Goal: Information Seeking & Learning: Learn about a topic

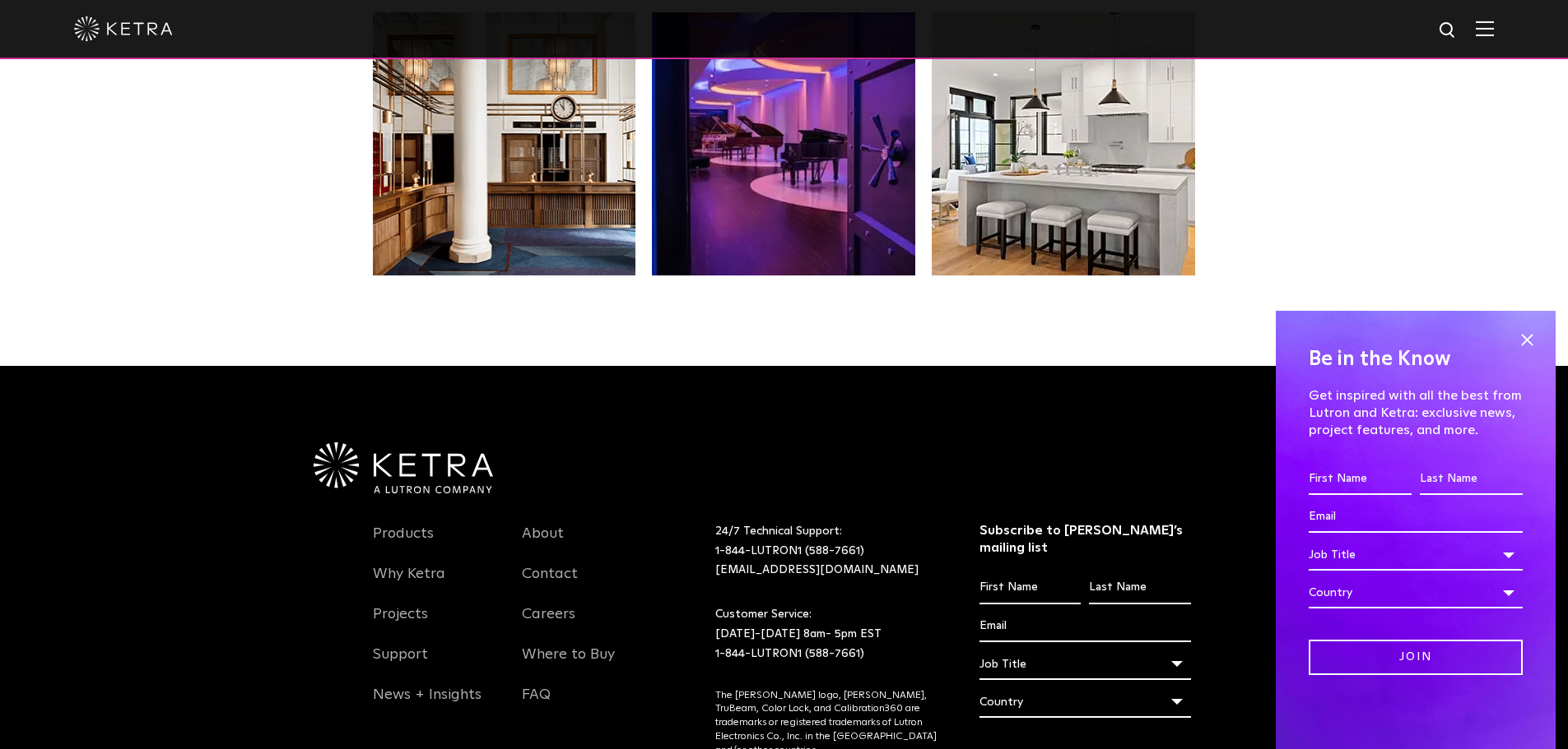
scroll to position [3460, 0]
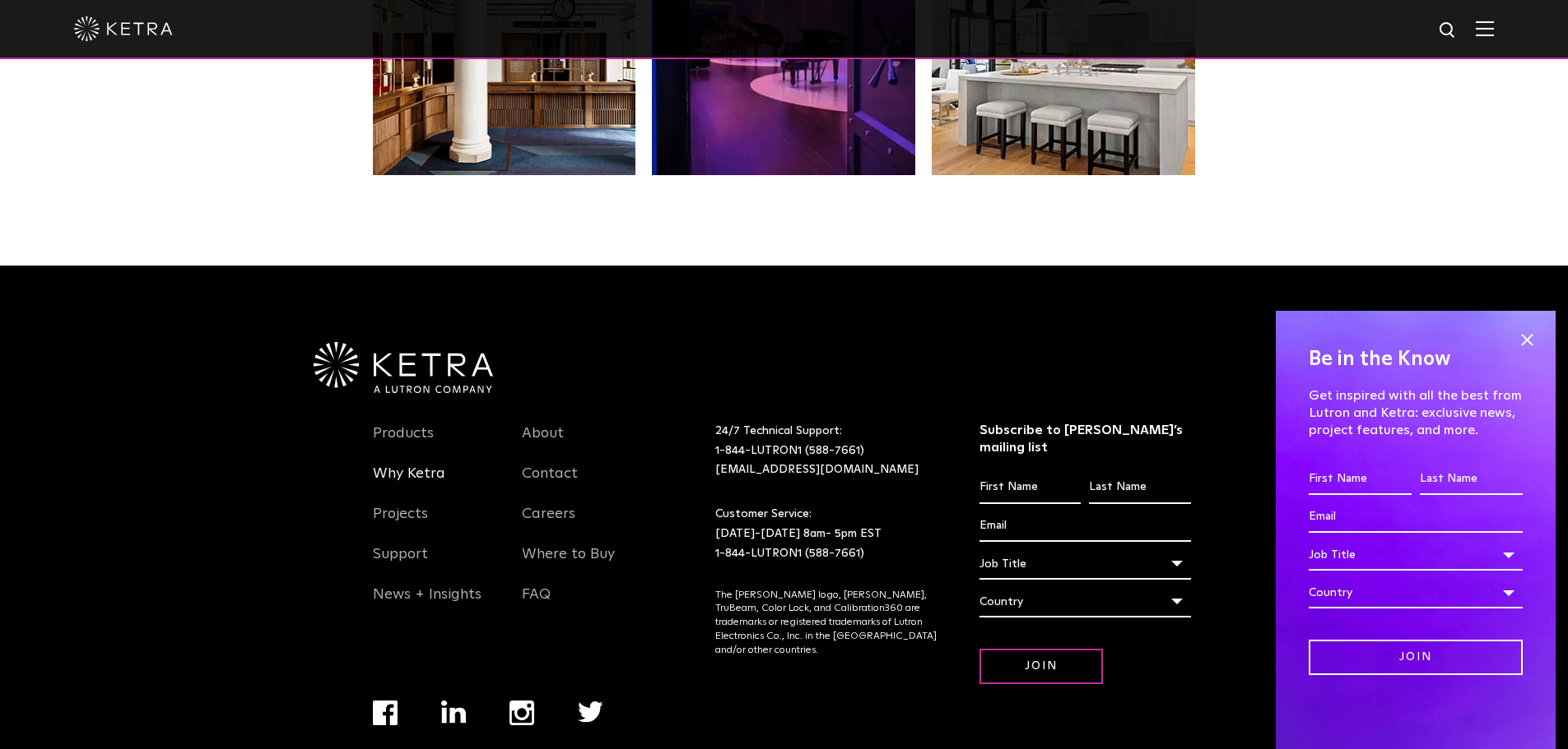
click at [423, 464] on link "Why Ketra" at bounding box center [409, 483] width 73 height 38
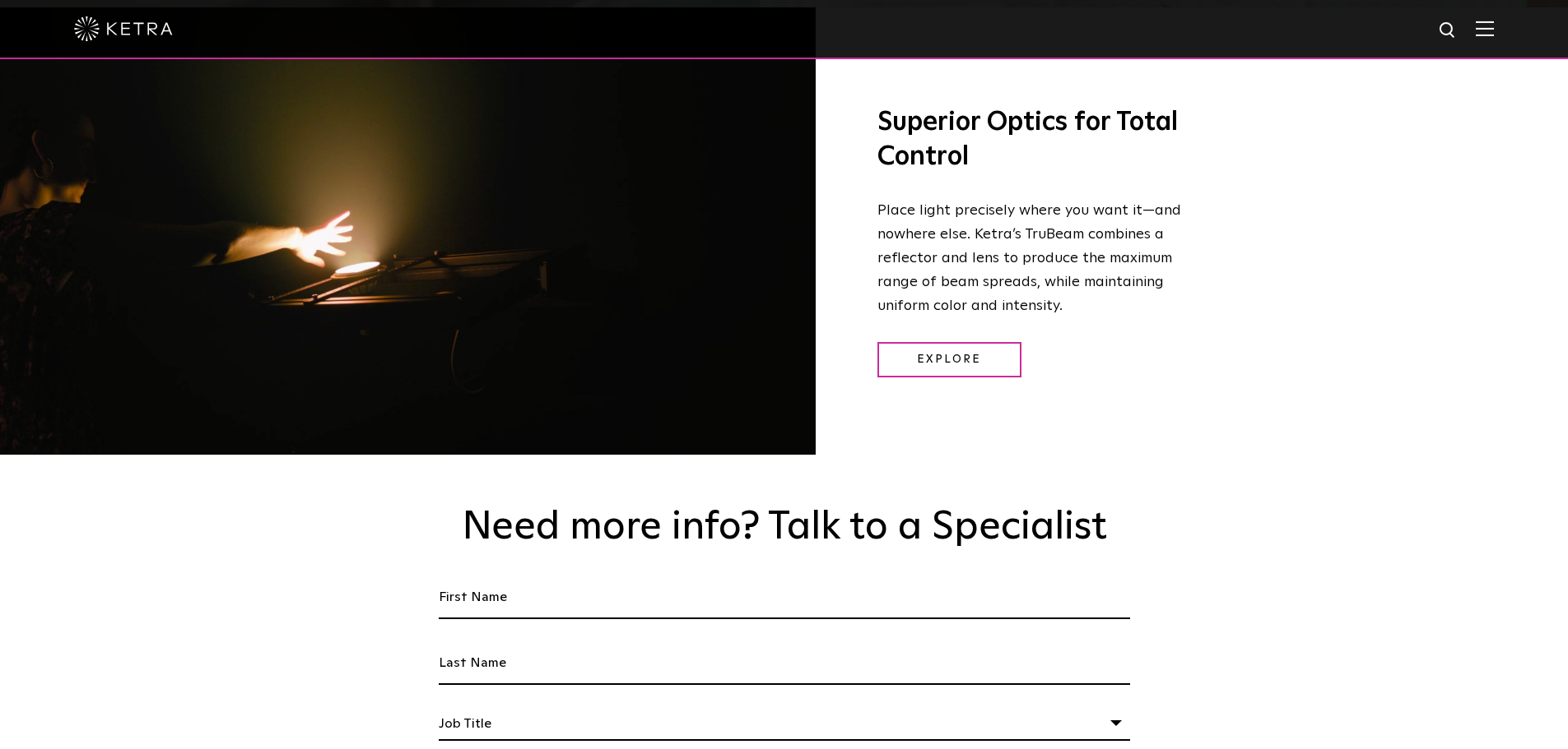
scroll to position [2385, 0]
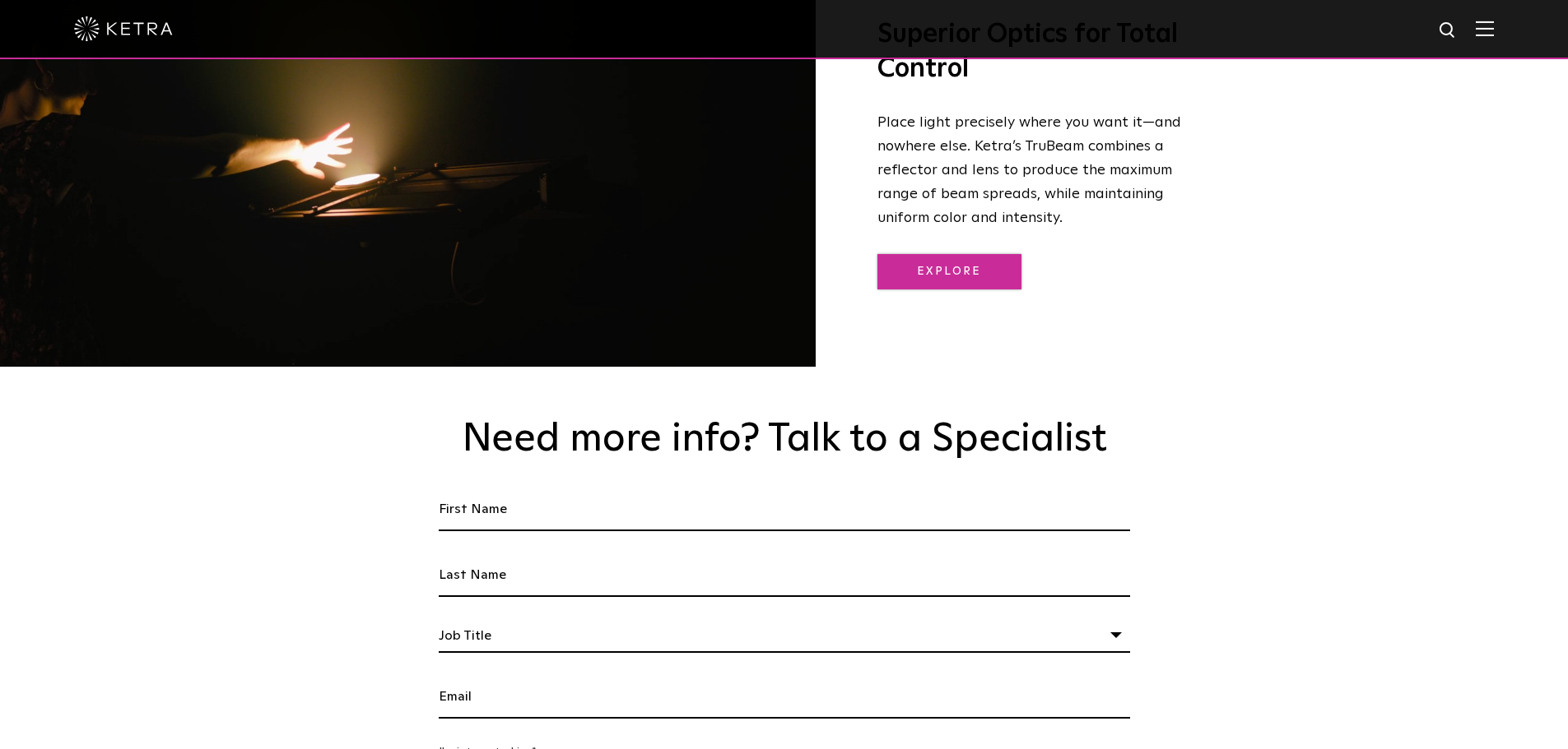
click at [953, 254] on link "Explore" at bounding box center [949, 272] width 144 height 35
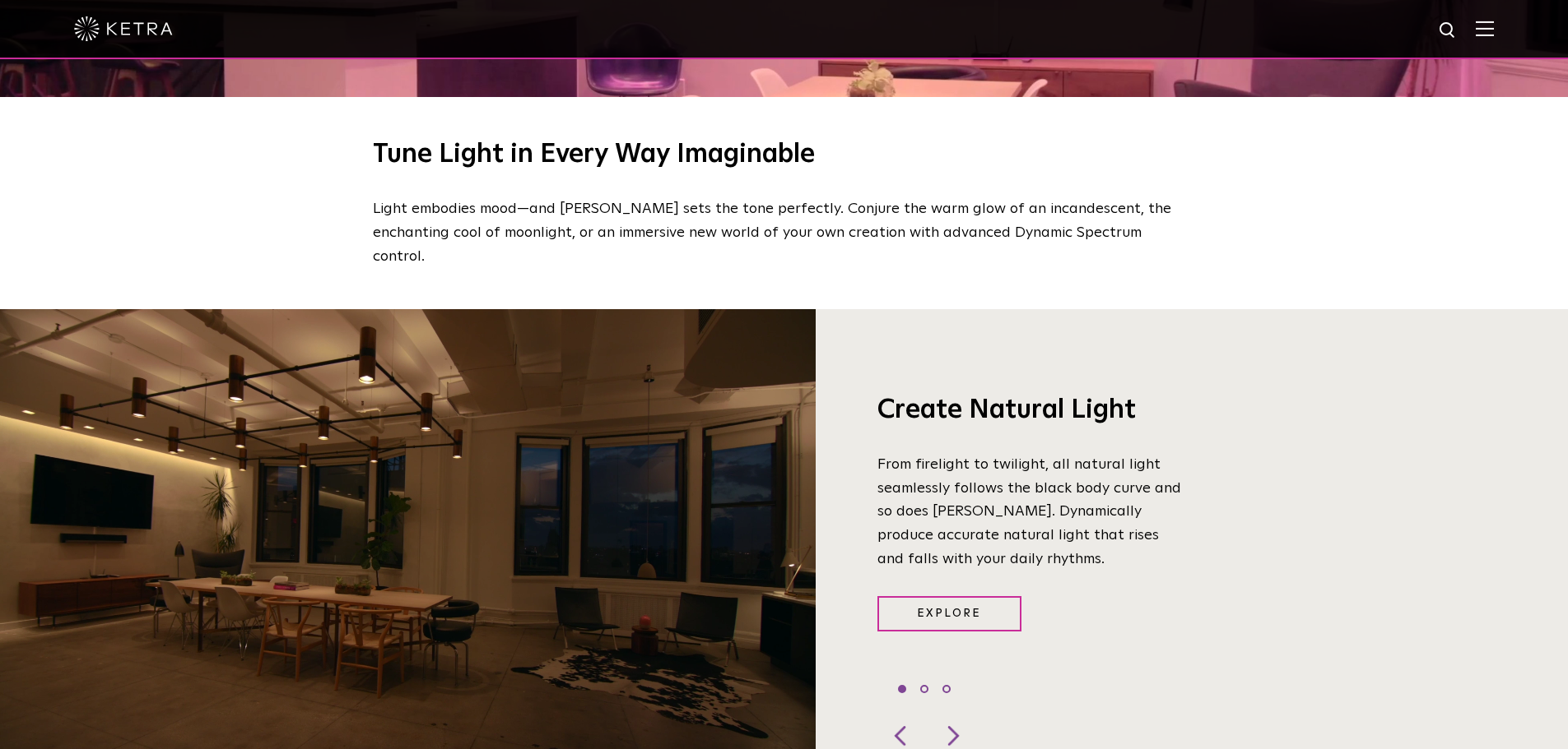
scroll to position [1152, 0]
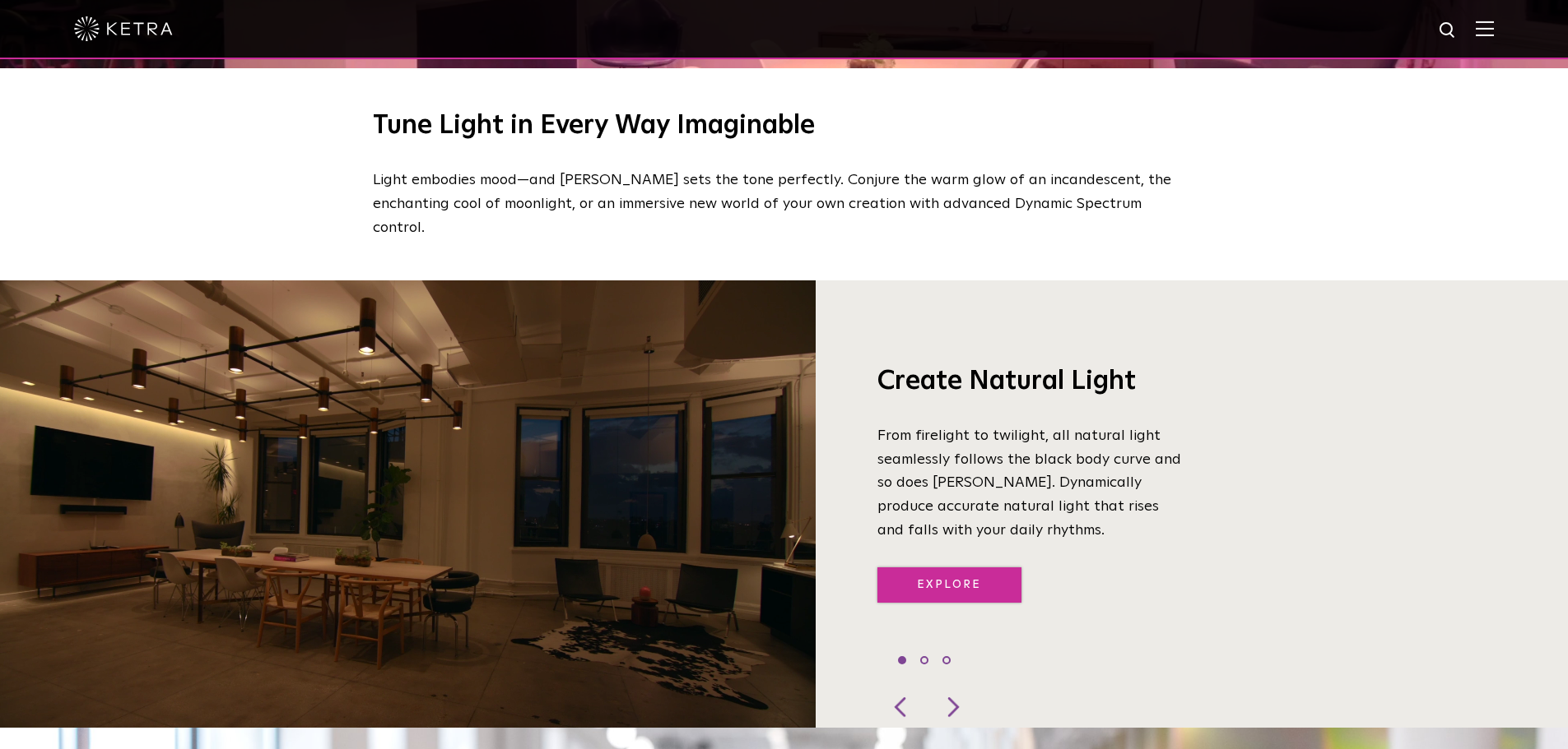
click at [967, 574] on link "Explore" at bounding box center [949, 585] width 144 height 35
click at [951, 688] on div at bounding box center [951, 707] width 49 height 42
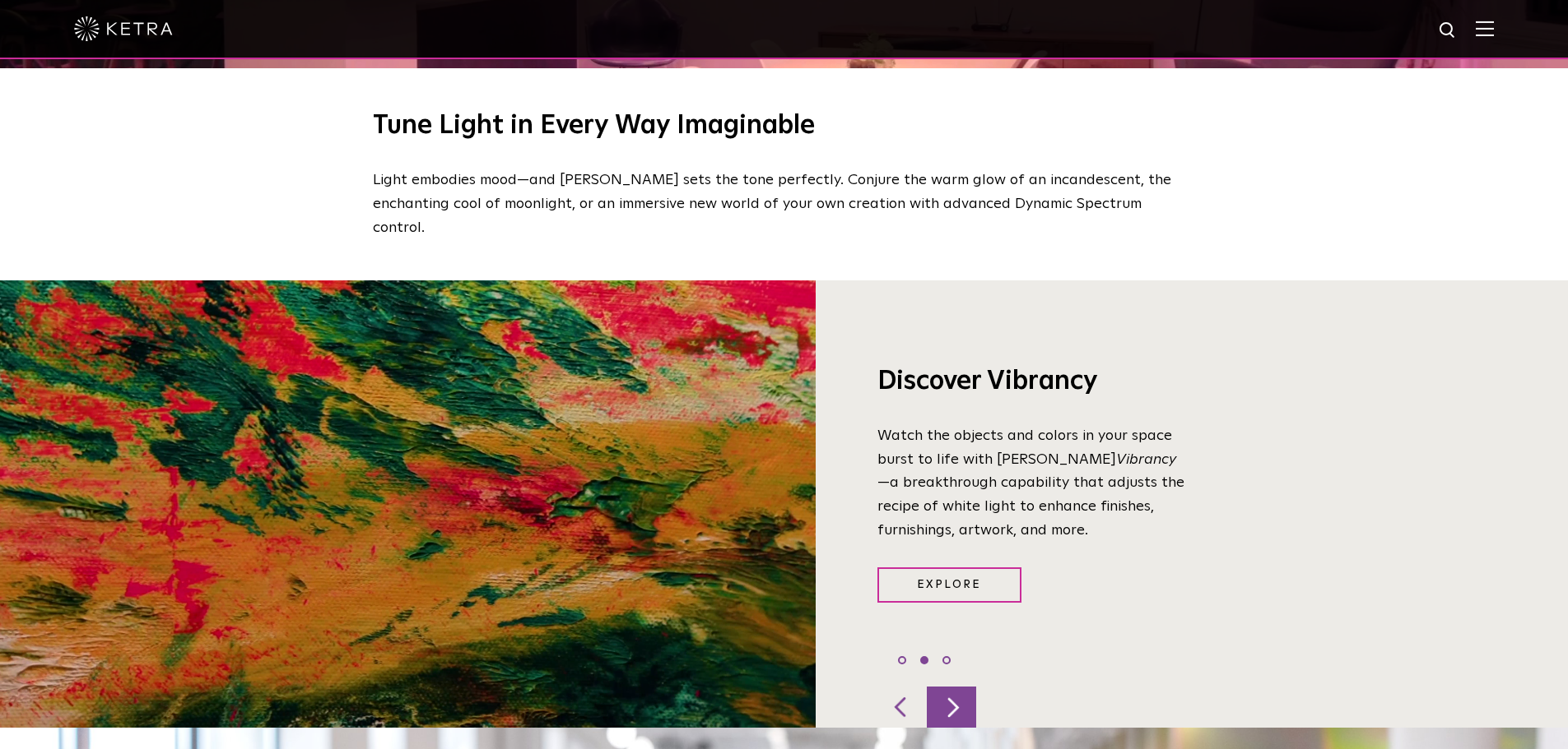
click at [963, 695] on div at bounding box center [951, 707] width 49 height 42
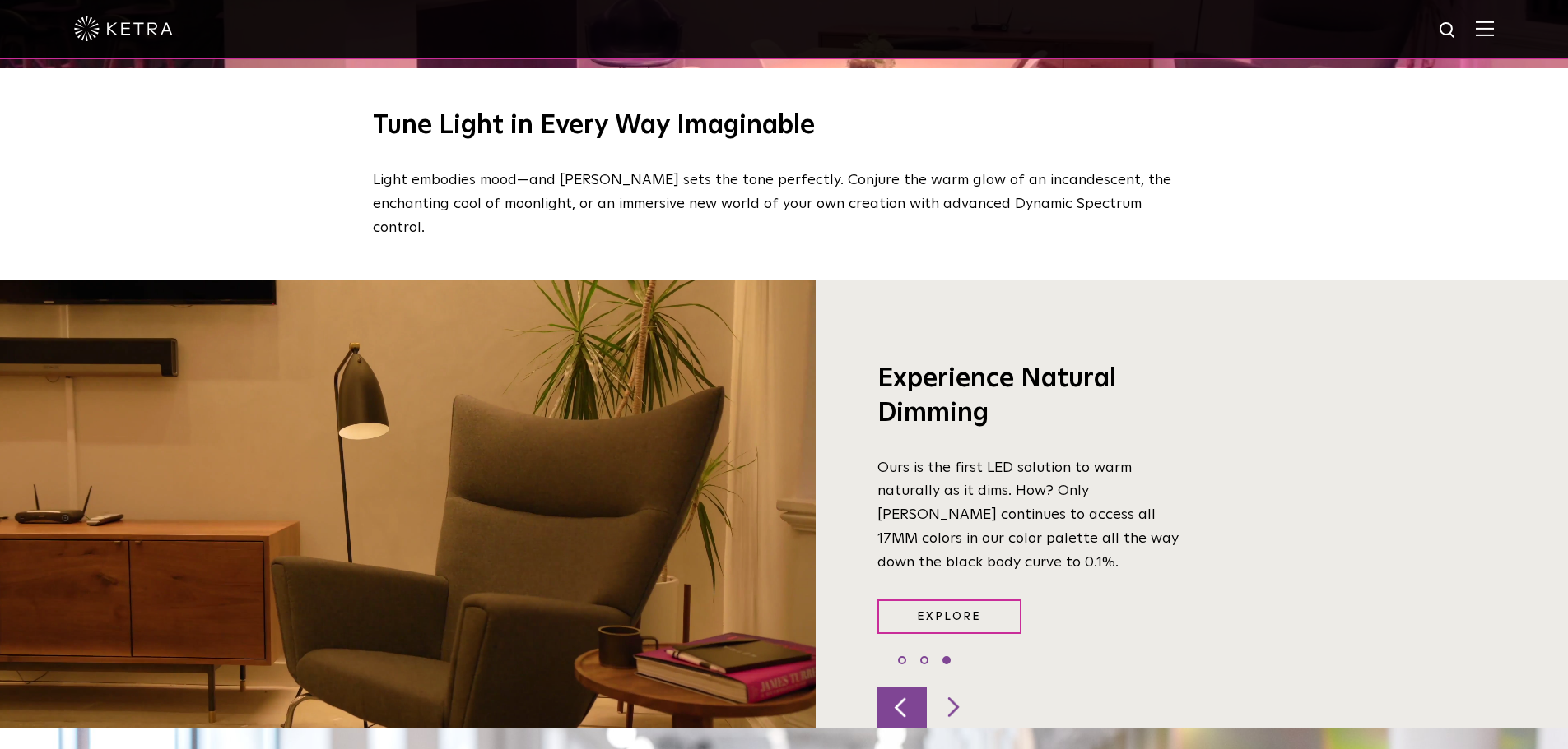
click at [891, 687] on div at bounding box center [902, 707] width 49 height 42
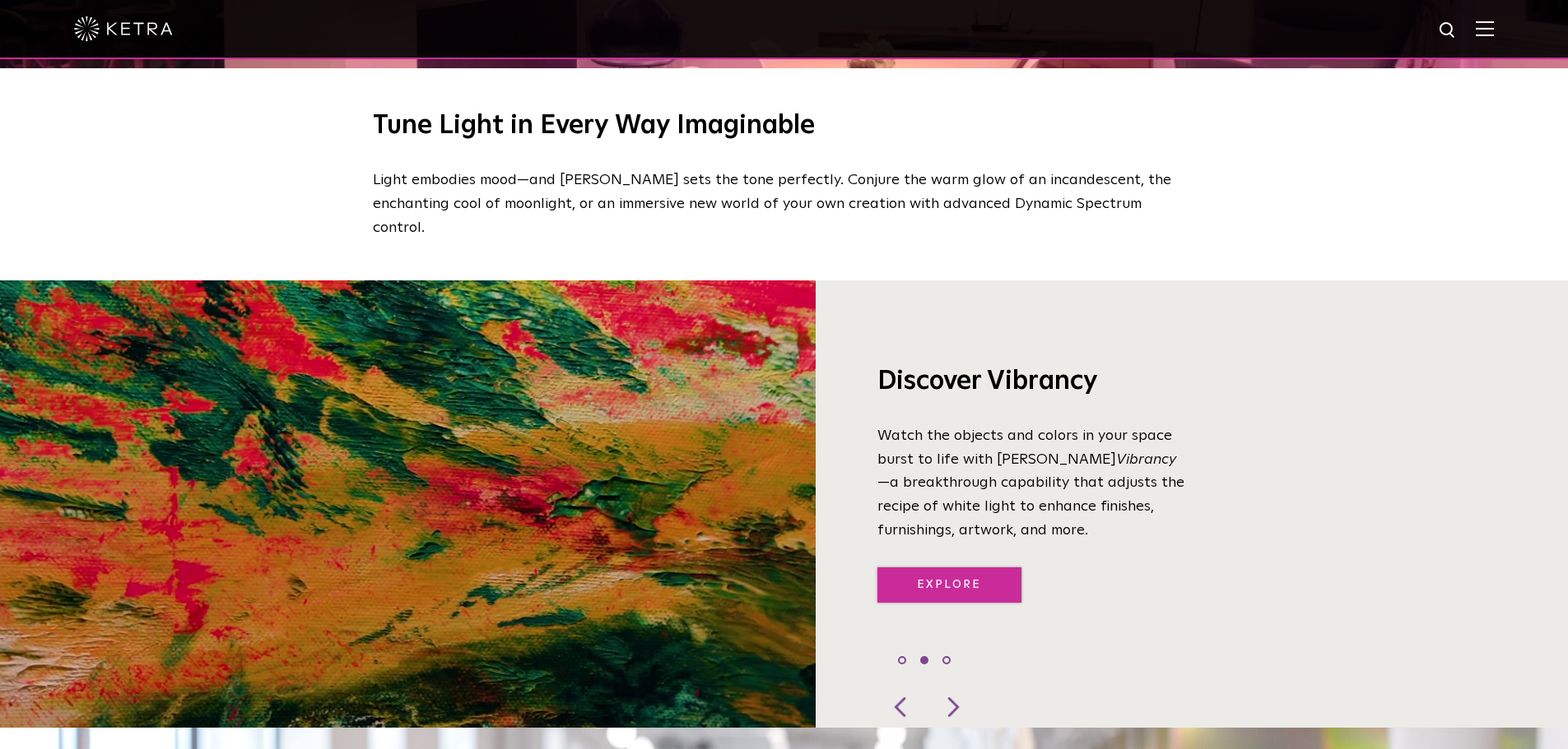
click at [979, 567] on link "Explore" at bounding box center [949, 585] width 144 height 35
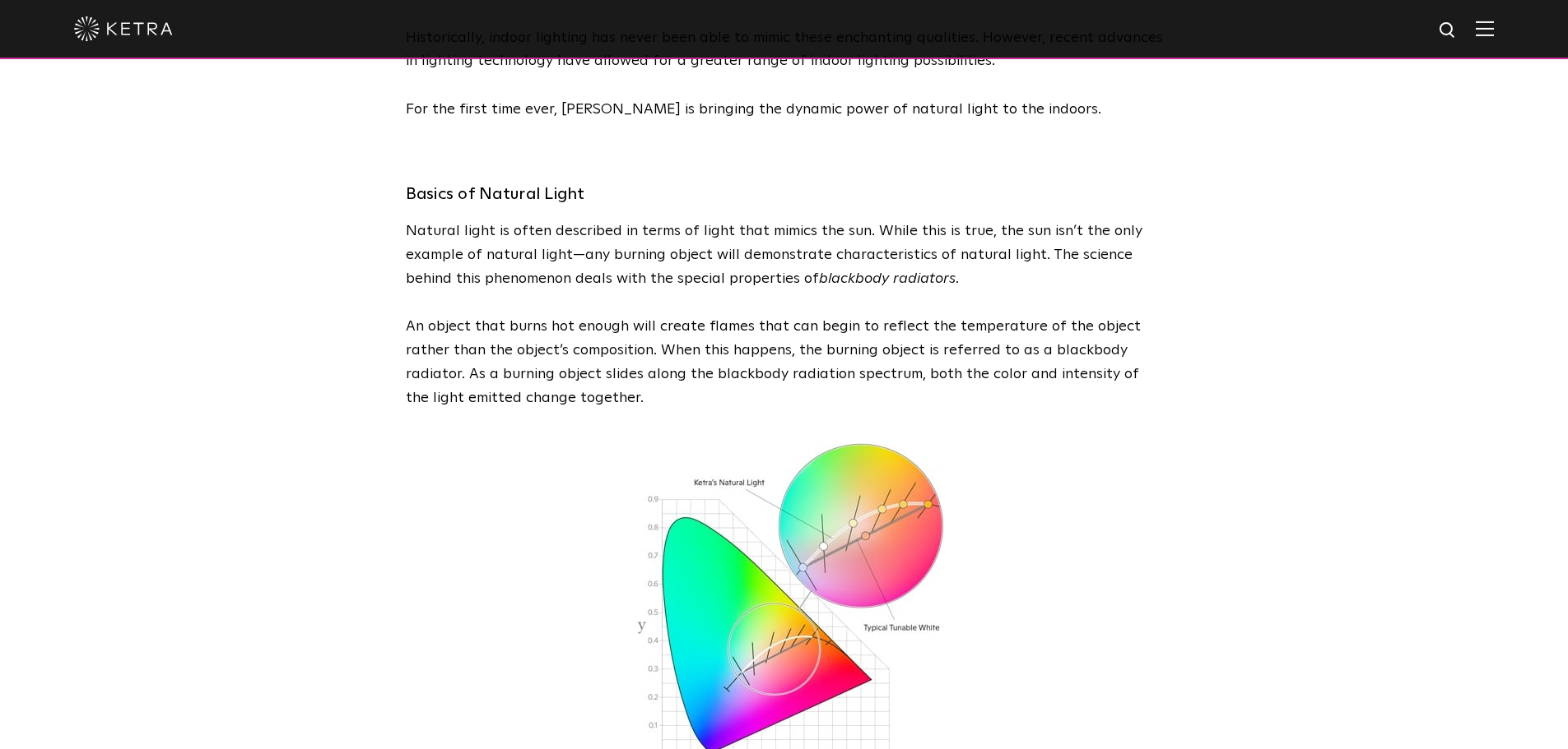
scroll to position [164, 0]
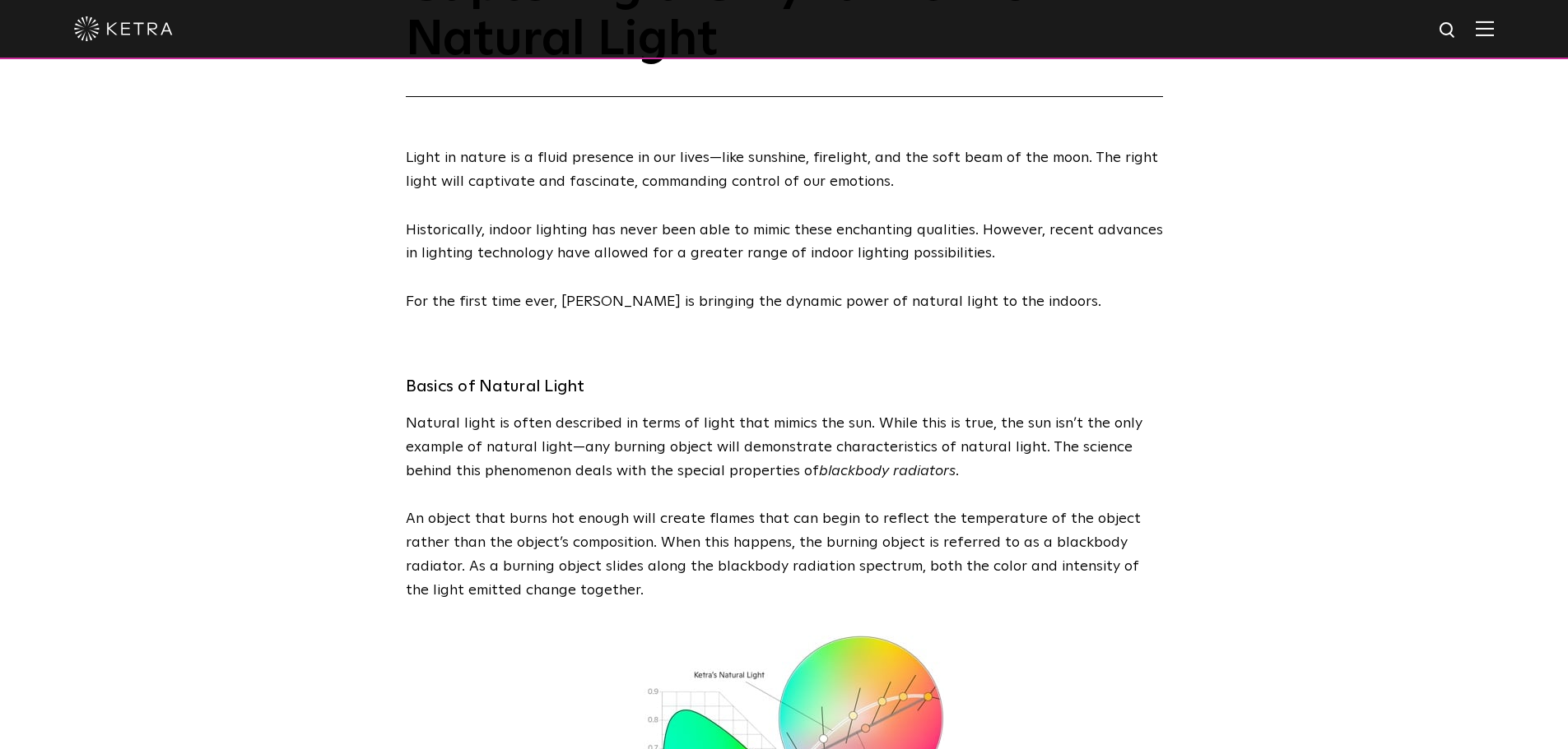
click at [1489, 42] on div at bounding box center [784, 29] width 1420 height 58
click at [1508, 22] on div at bounding box center [784, 29] width 1568 height 59
click at [1494, 29] on img at bounding box center [1484, 29] width 18 height 16
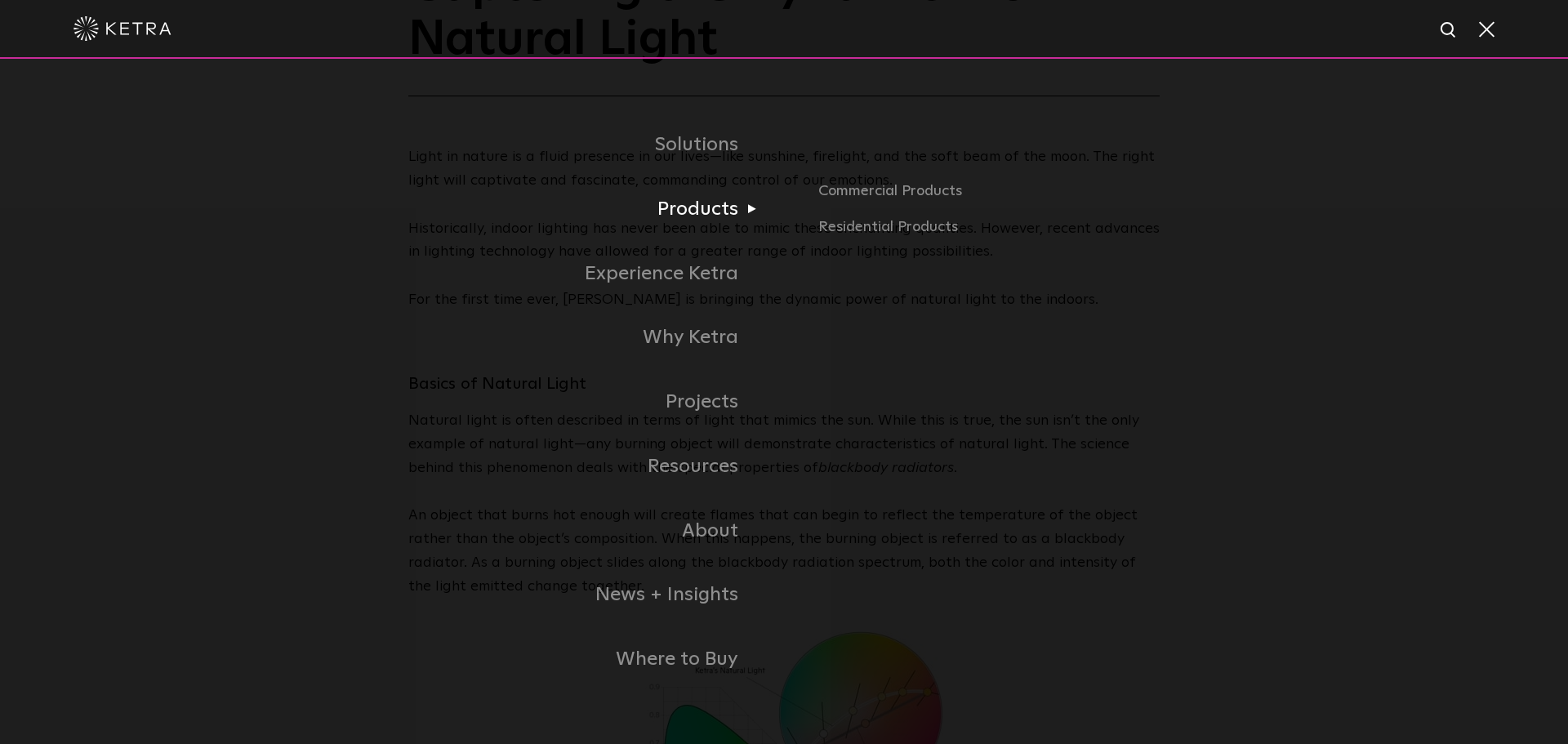
click at [737, 217] on link "Products" at bounding box center [510, 209] width 547 height 64
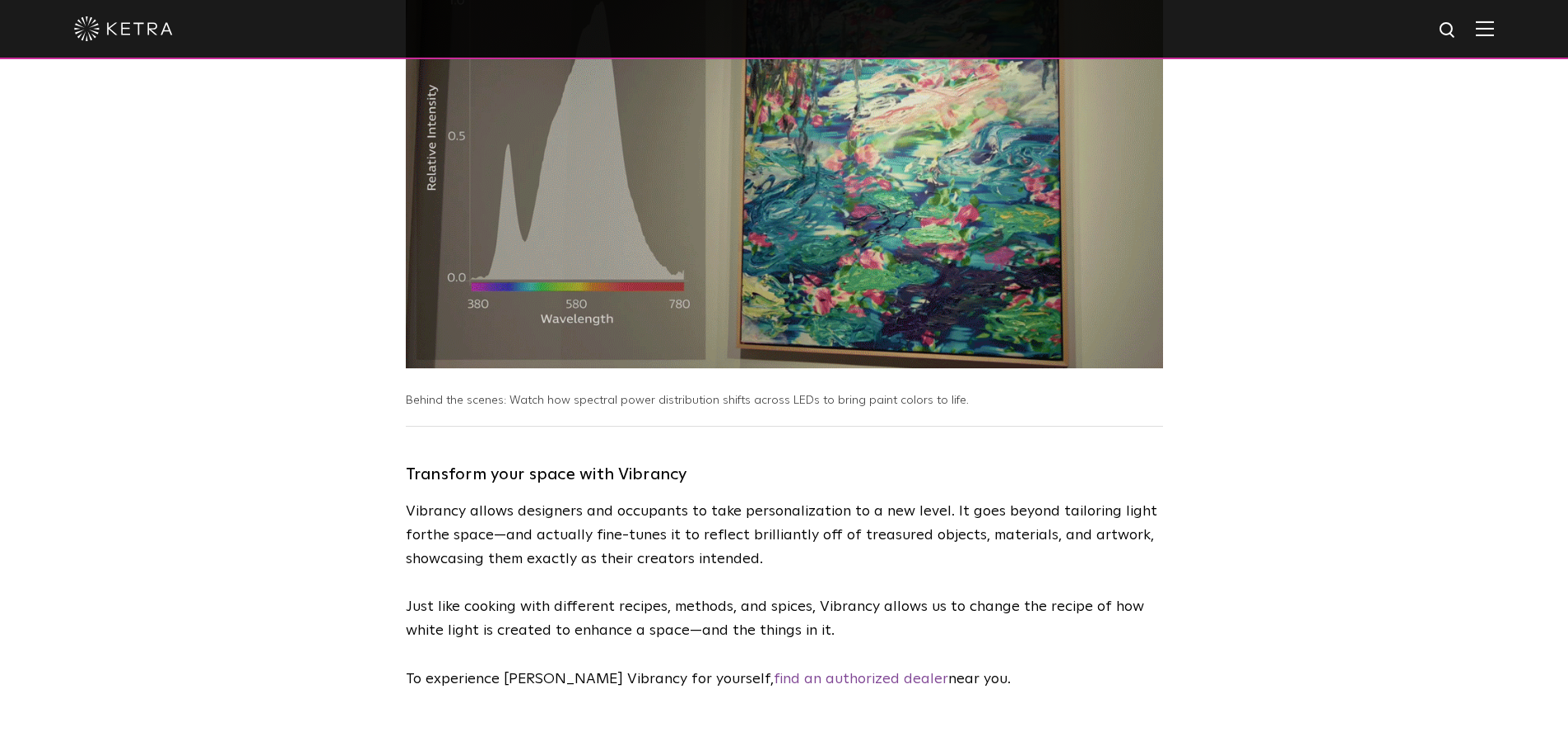
scroll to position [4196, 0]
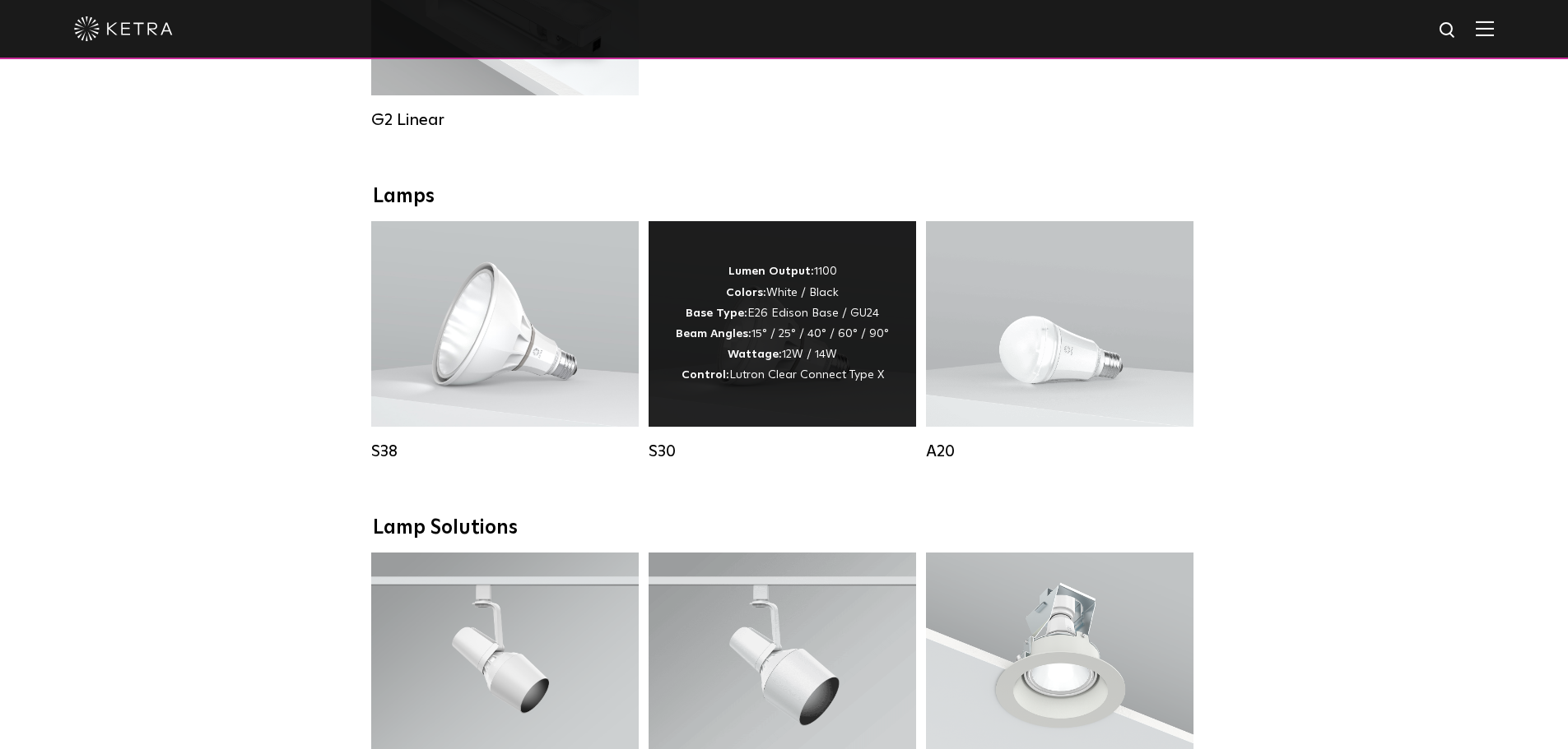
scroll to position [1234, 0]
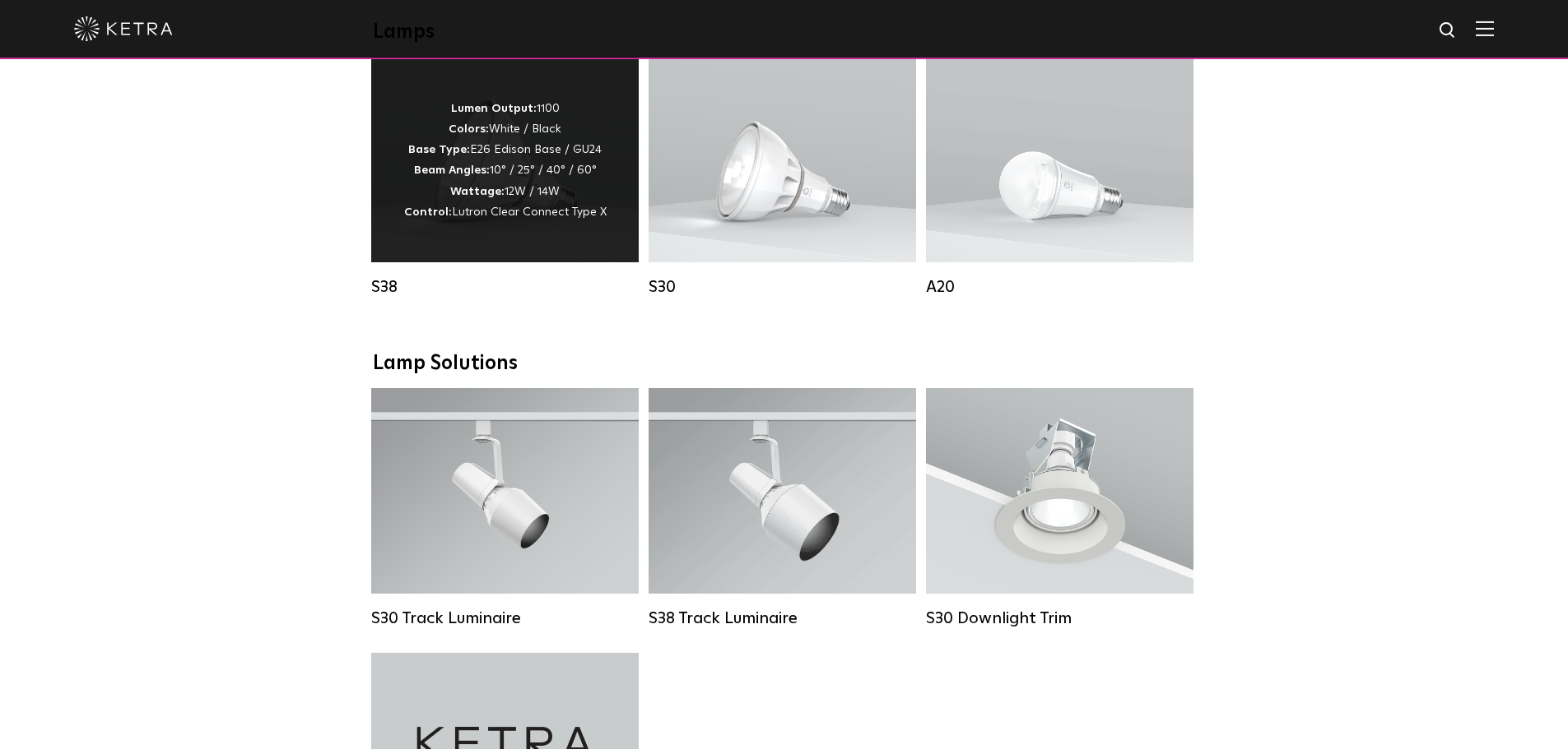
click at [554, 218] on span "Lutron Clear Connect Type X" at bounding box center [529, 212] width 155 height 11
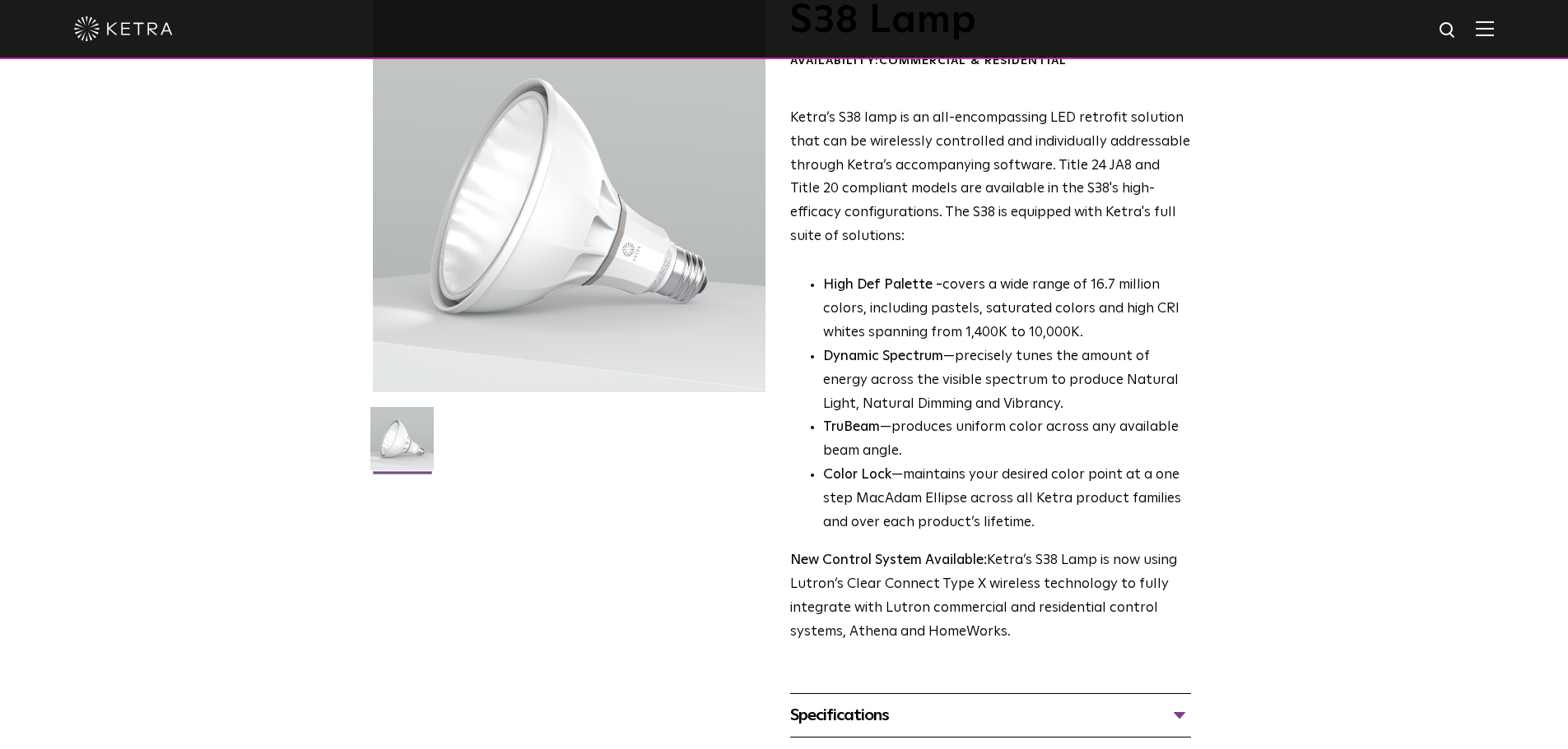
scroll to position [329, 0]
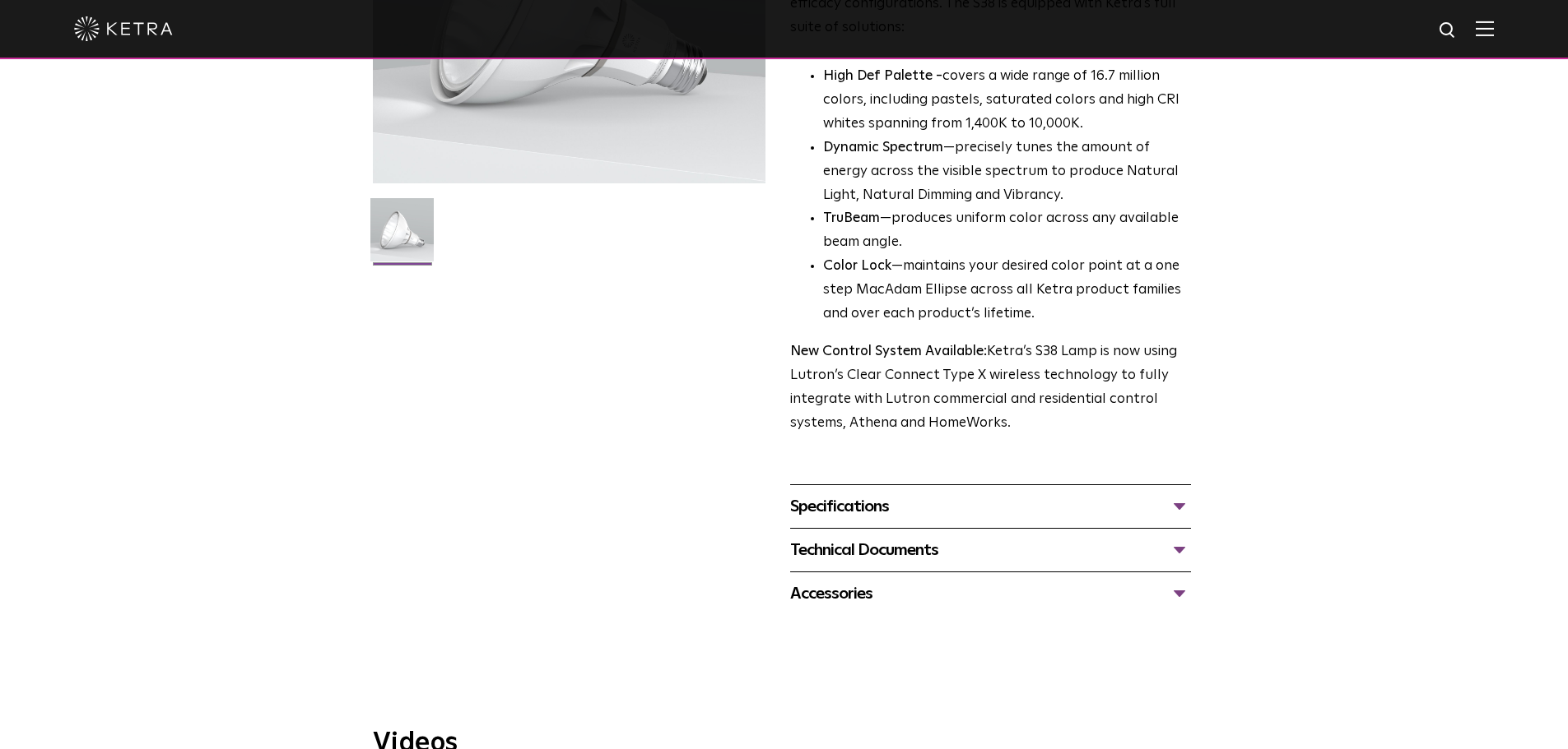
click at [848, 498] on div "Specifications" at bounding box center [990, 507] width 401 height 26
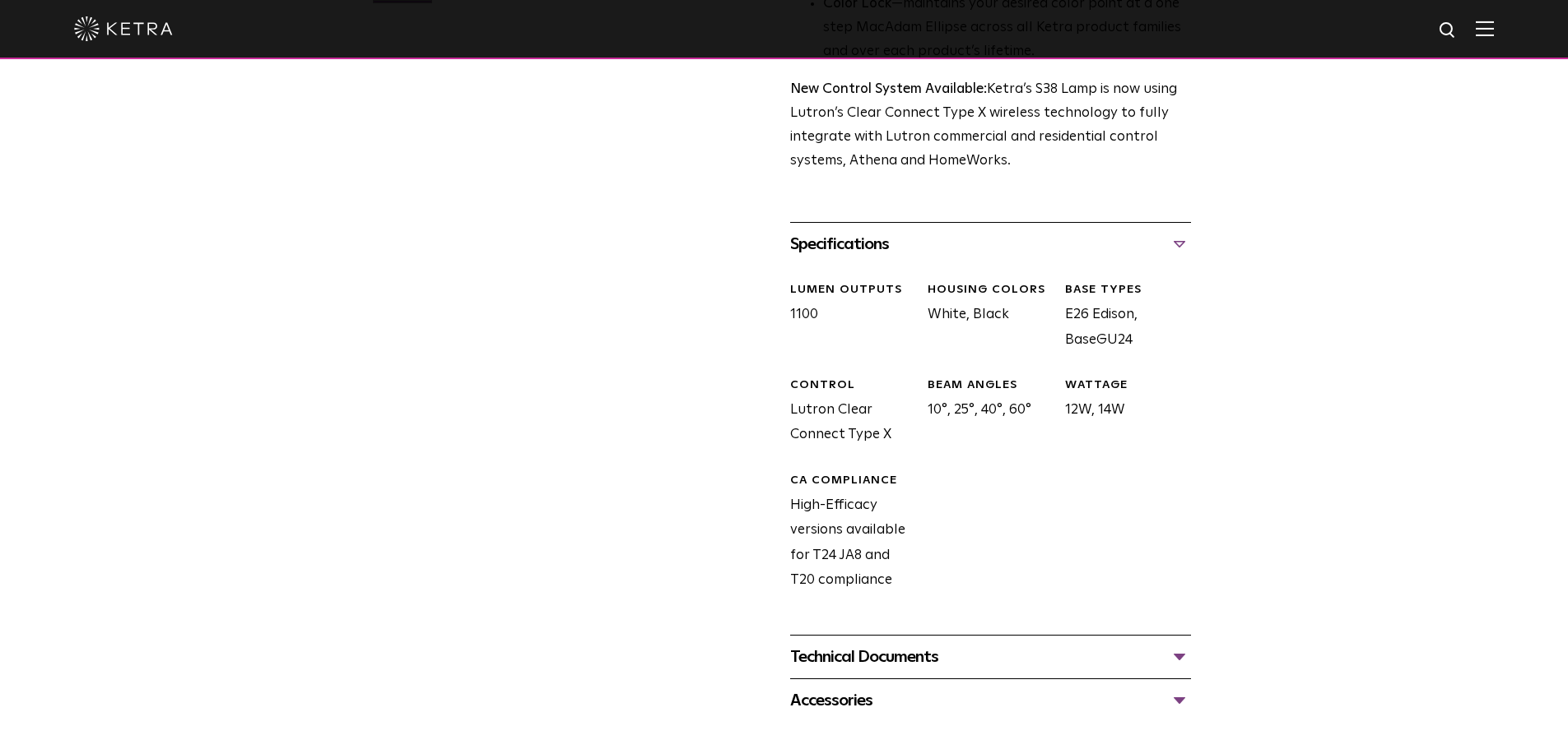
scroll to position [740, 0]
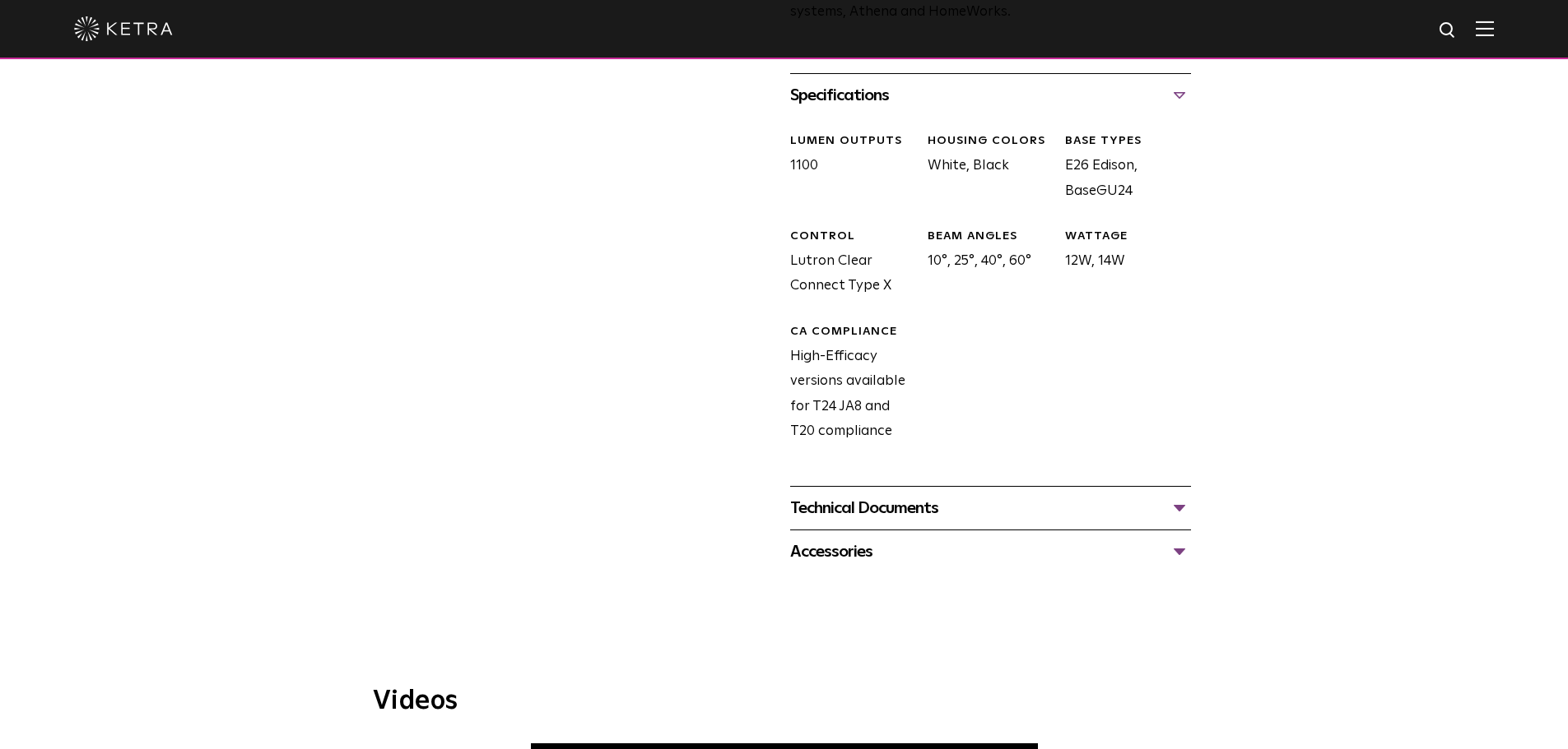
click at [881, 500] on div "Technical Documents" at bounding box center [990, 509] width 401 height 26
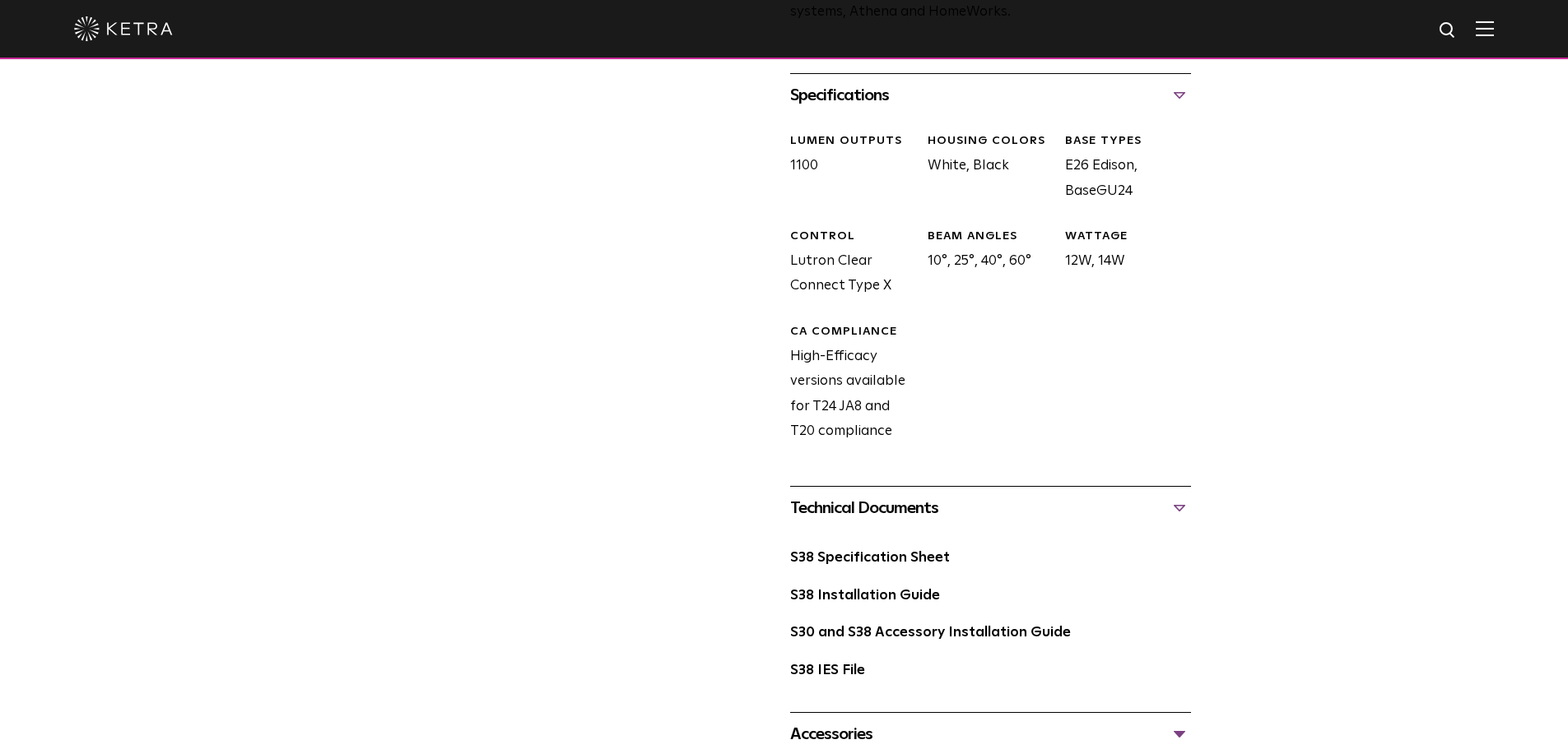
scroll to position [823, 0]
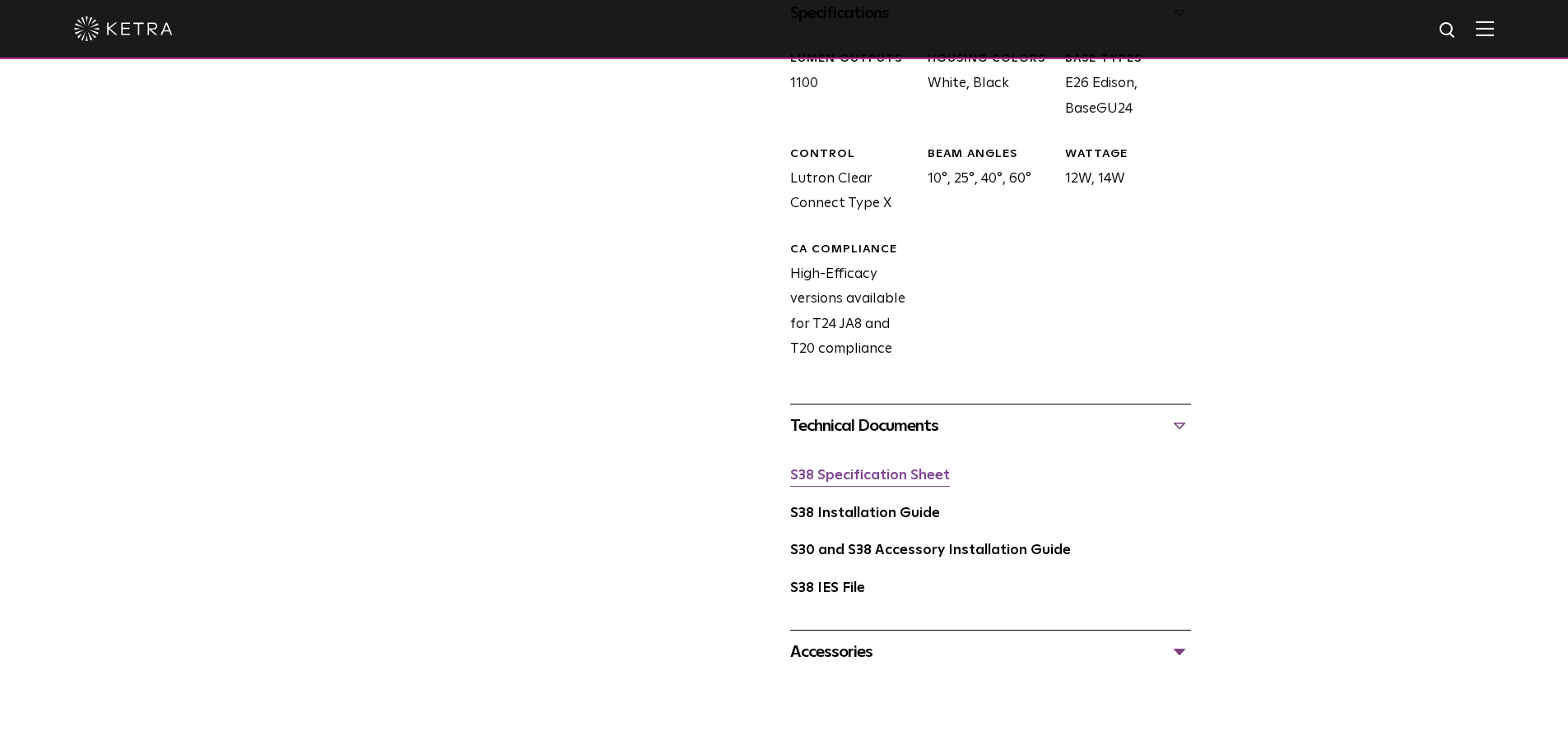
click at [877, 480] on link "S38 Specification Sheet" at bounding box center [870, 476] width 160 height 14
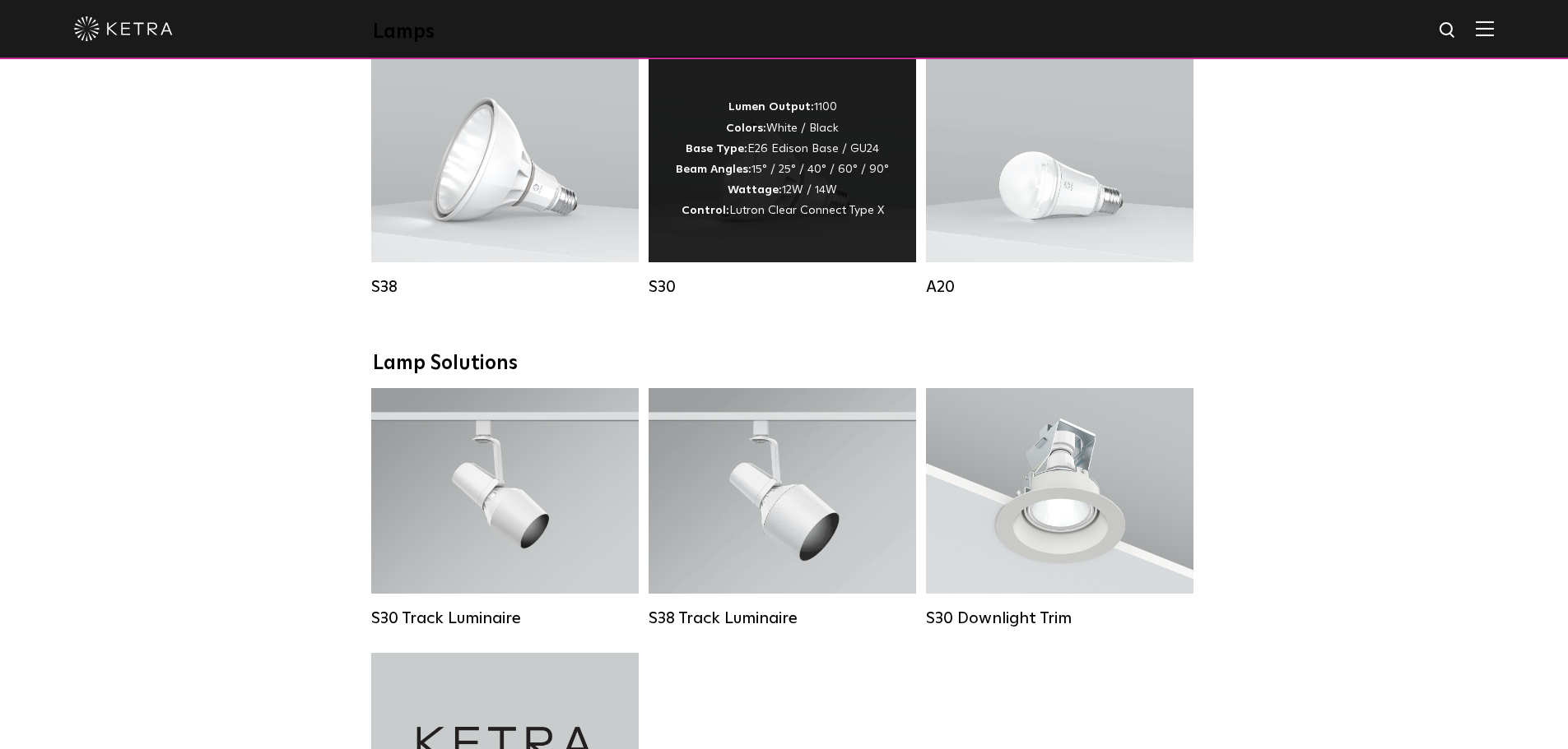
click at [799, 217] on div "Lumen Output: 1100 Colors: White / Black Base Type: E26 Edison Base / GU24 Beam…" at bounding box center [782, 159] width 213 height 125
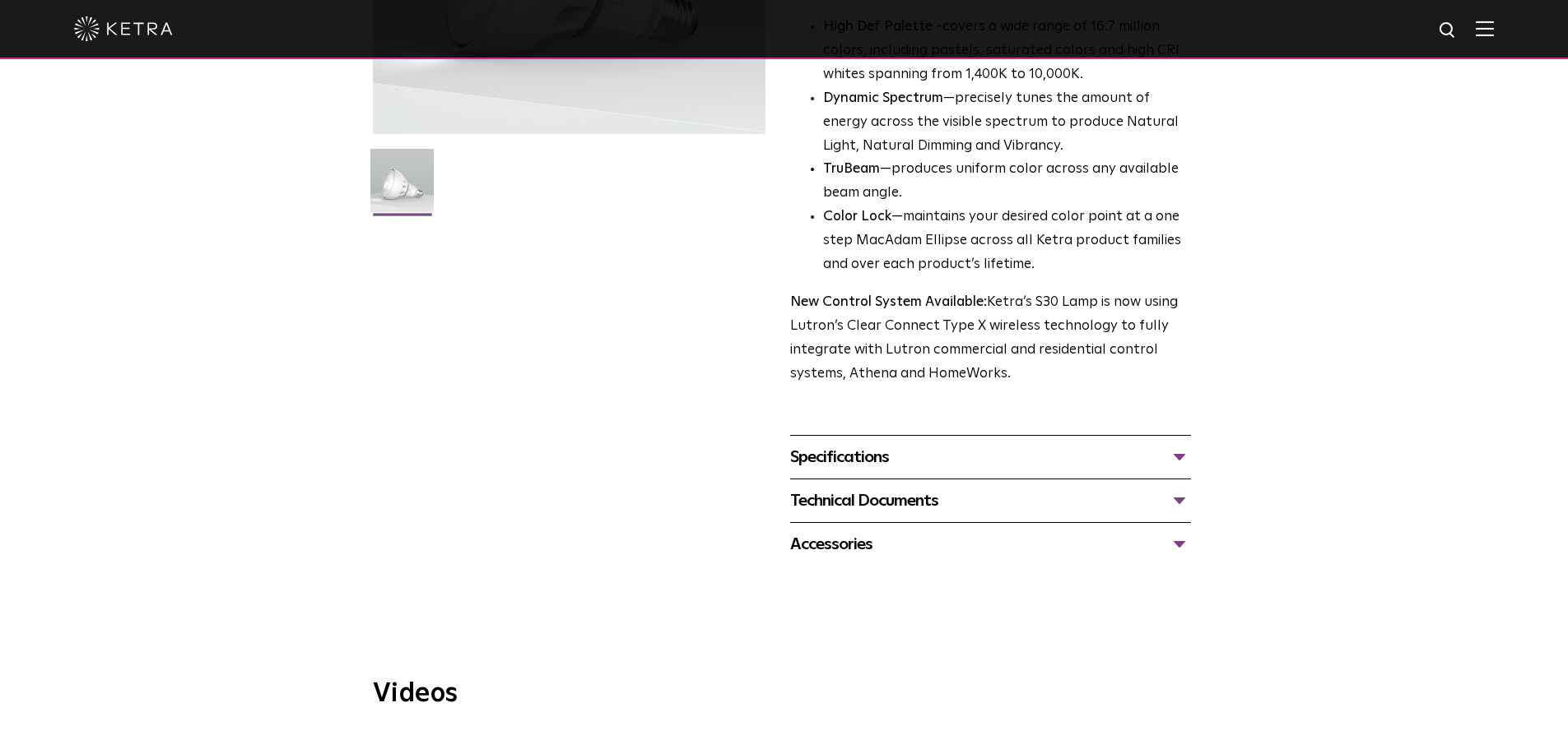
scroll to position [412, 0]
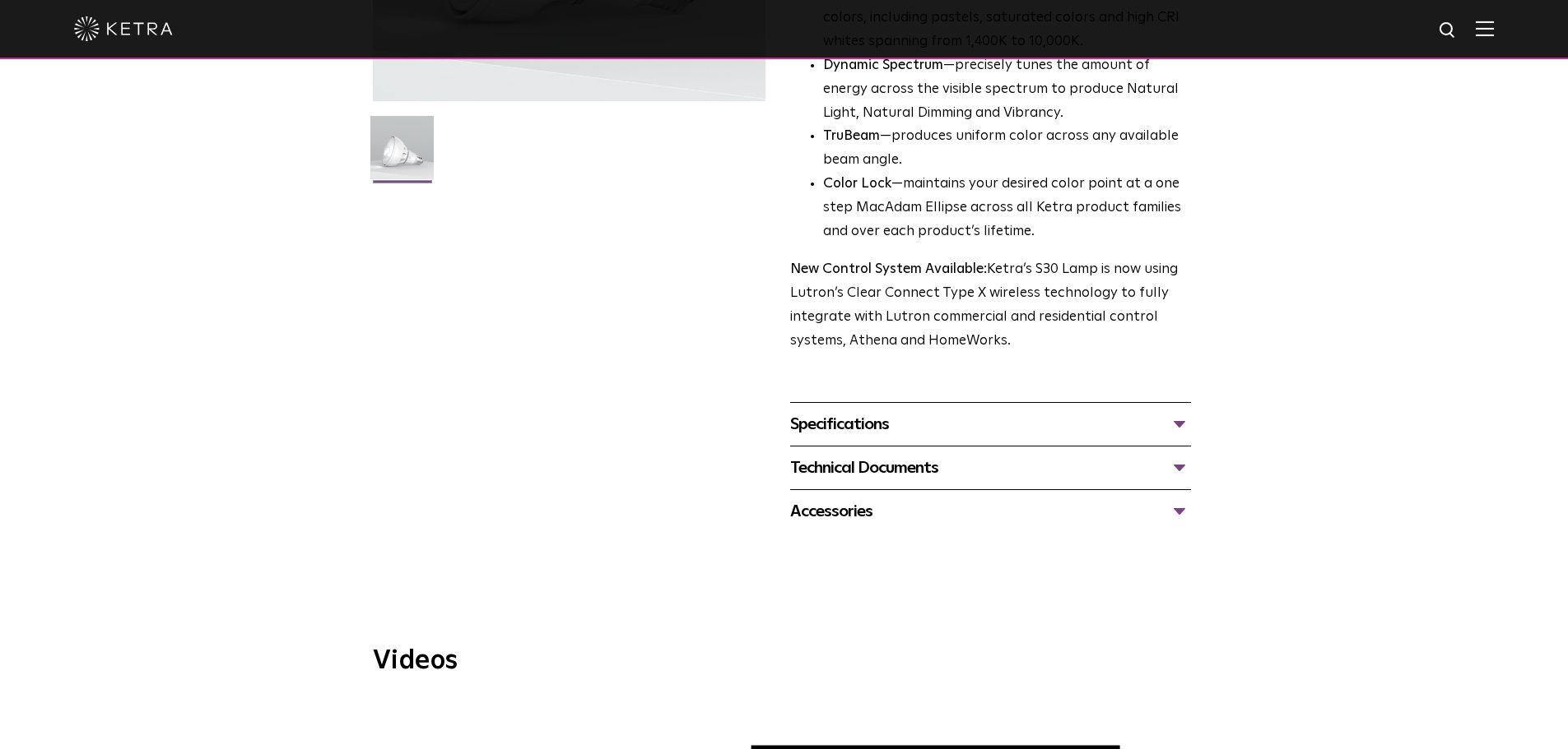
click at [858, 427] on div "Specifications" at bounding box center [990, 425] width 401 height 26
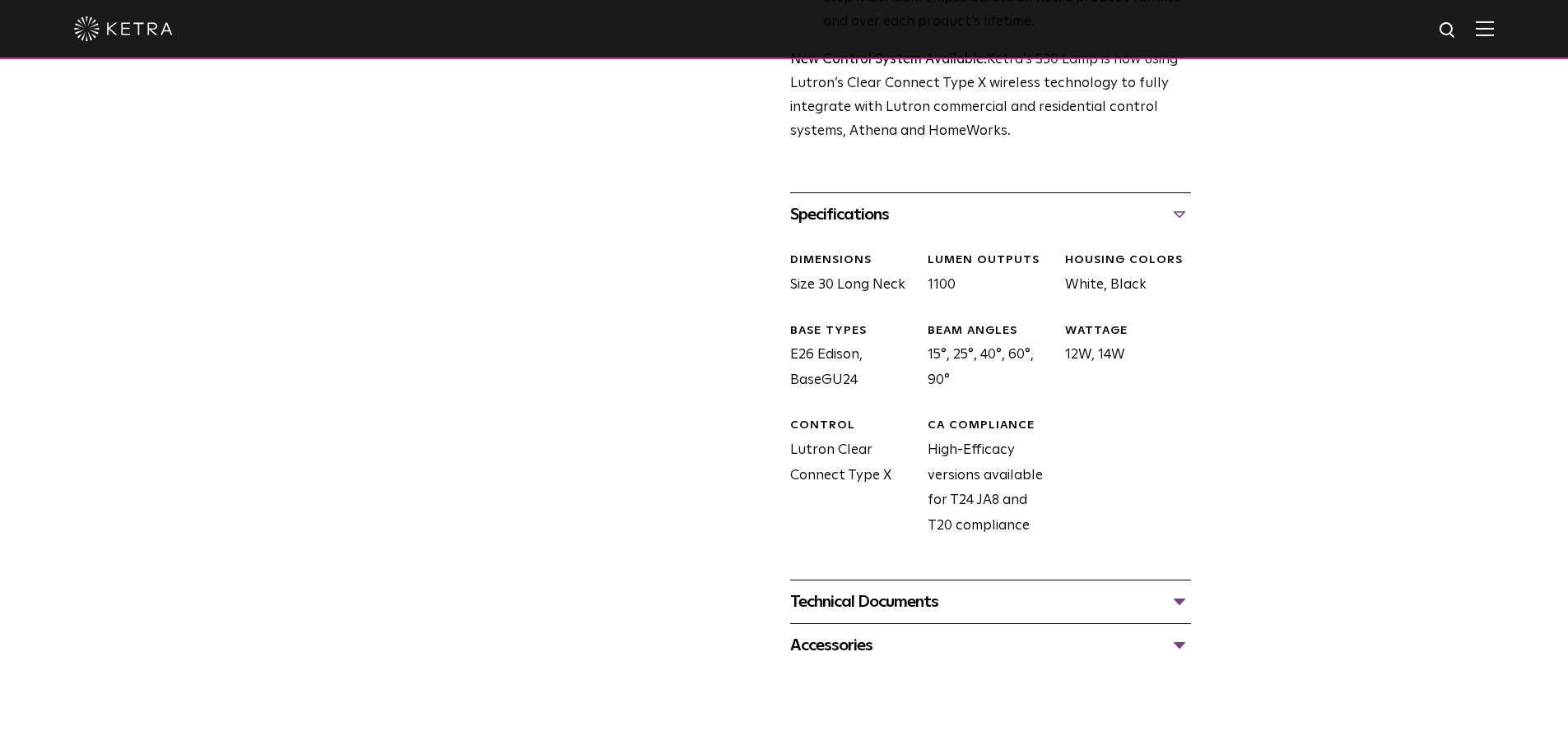
scroll to position [658, 0]
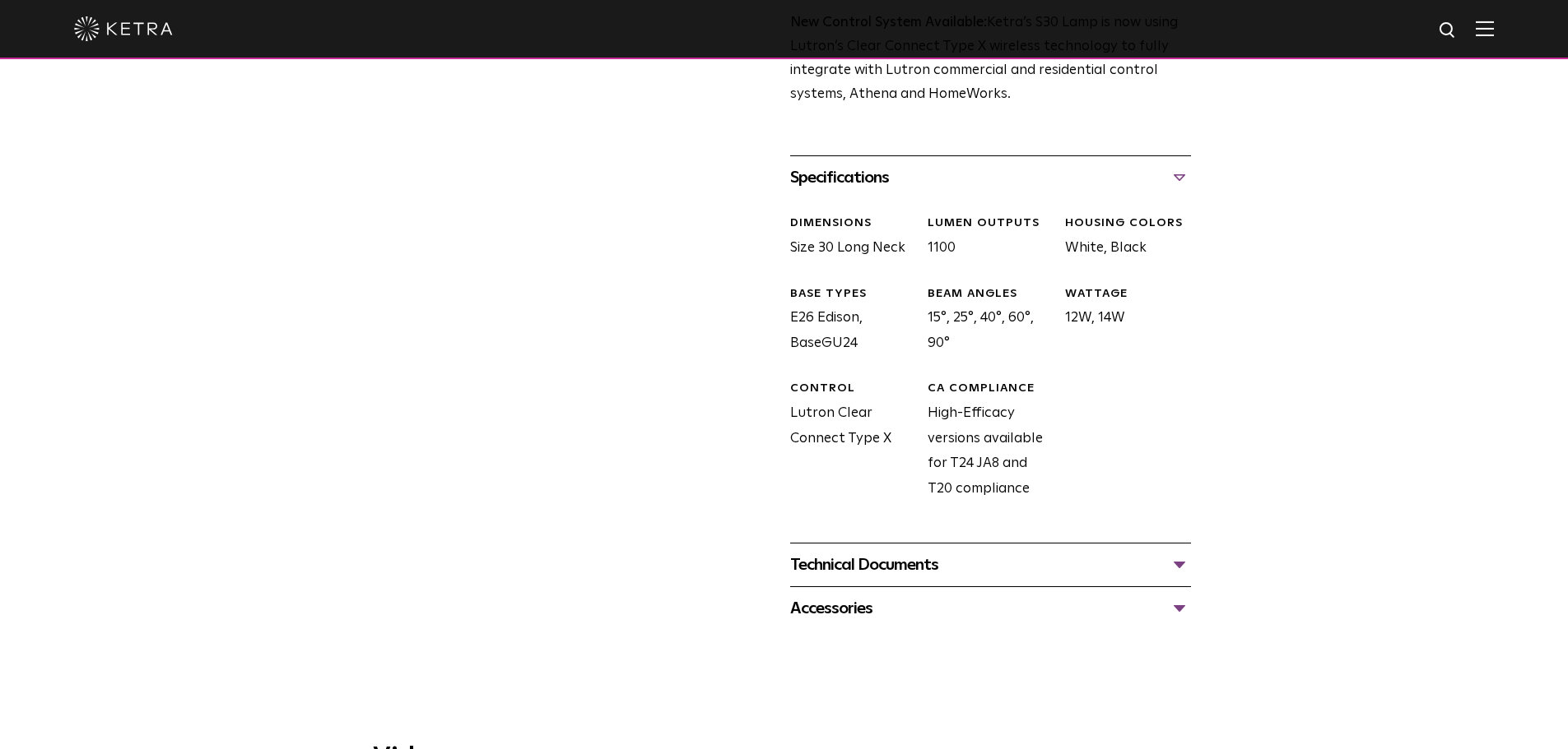
click at [870, 560] on div "Technical Documents" at bounding box center [990, 565] width 401 height 26
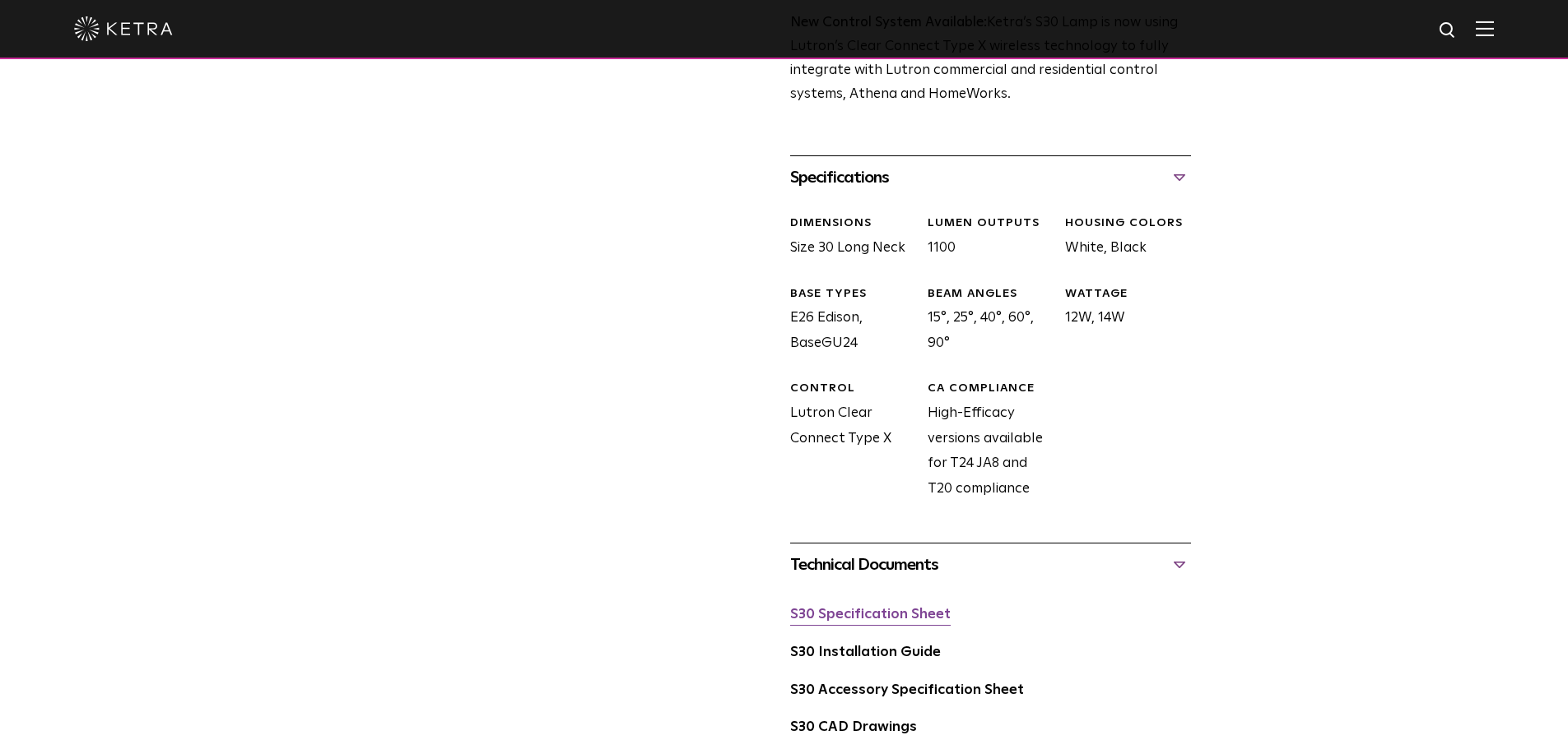
click at [862, 611] on link "S30 Specification Sheet" at bounding box center [870, 615] width 160 height 14
